Goal: Information Seeking & Learning: Learn about a topic

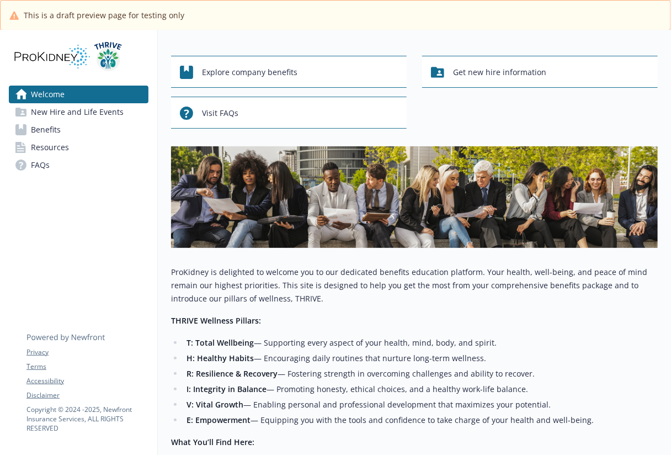
scroll to position [112, 0]
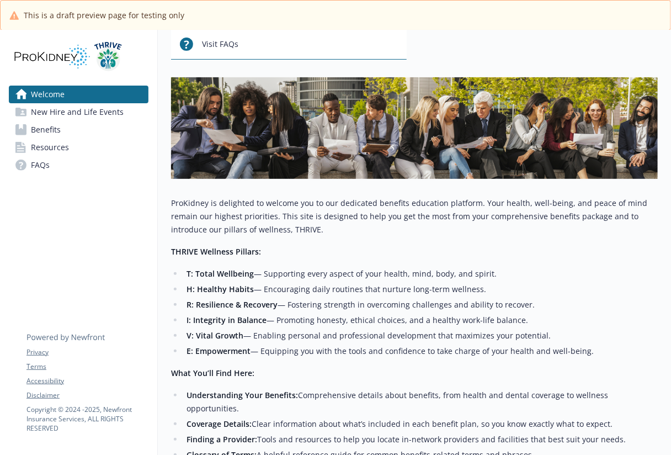
drag, startPoint x: 169, startPoint y: 200, endPoint x: 638, endPoint y: 350, distance: 491.6
click at [638, 350] on div "Welcome Explore company benefits Get new hire information Visit FAQs ProKidney …" at bounding box center [414, 259] width 513 height 682
drag, startPoint x: 638, startPoint y: 350, endPoint x: 268, endPoint y: 291, distance: 374.6
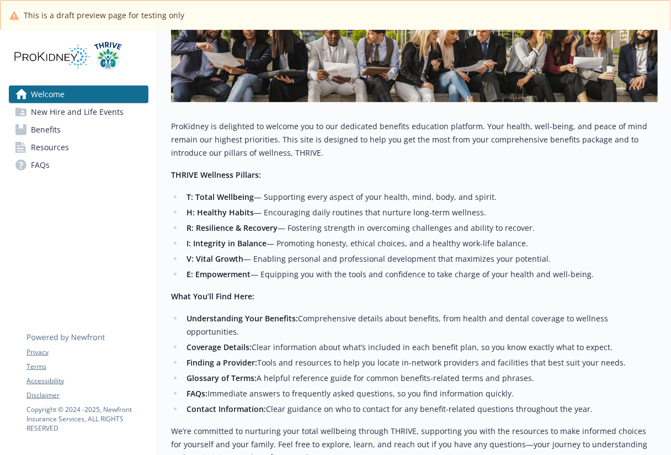
scroll to position [181, 0]
